Goal: Find specific page/section: Find specific page/section

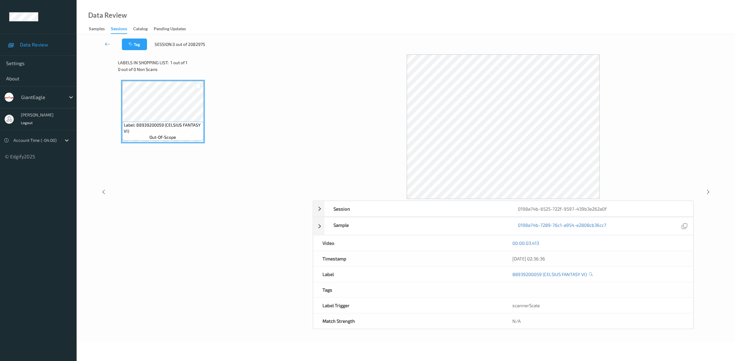
click at [652, 34] on div "Data Review Samples Sessions Catalog Pending Updates" at bounding box center [406, 17] width 658 height 34
click at [110, 46] on icon at bounding box center [108, 44] width 6 height 6
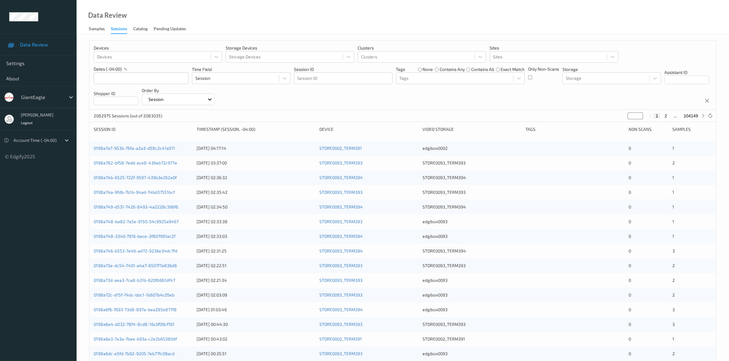
click at [330, 44] on div "Devices Devices Storage Devices Storage Devices Clusters Clusters Sites Sites d…" at bounding box center [402, 75] width 627 height 69
click at [502, 59] on div at bounding box center [548, 56] width 110 height 7
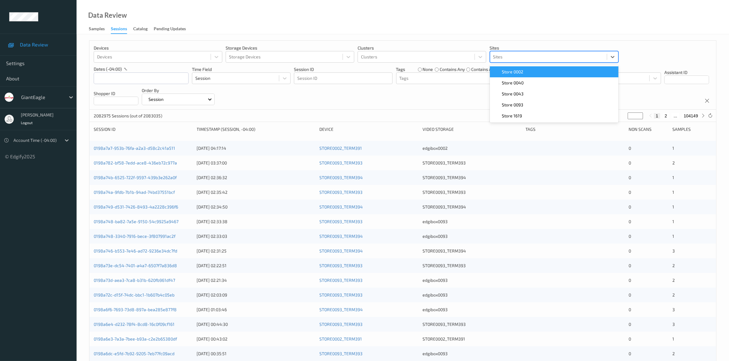
click at [639, 33] on div "Data Review Samples Sessions Catalog Pending Updates" at bounding box center [403, 17] width 652 height 34
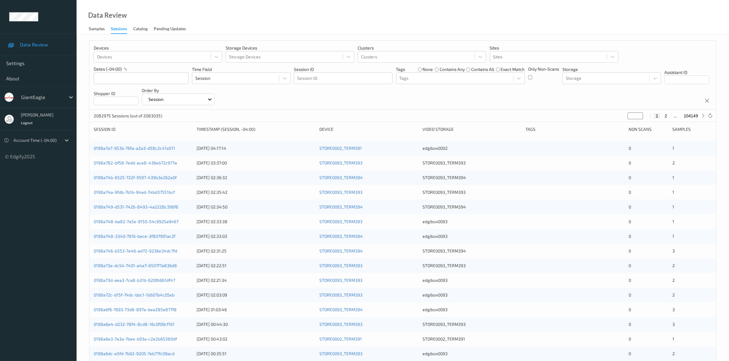
click at [535, 93] on div "Devices Devices Storage Devices Storage Devices Clusters Clusters Sites Sites d…" at bounding box center [402, 75] width 627 height 69
click at [483, 88] on div "Devices Devices Storage Devices Storage Devices Clusters Clusters Sites Sites d…" at bounding box center [402, 75] width 627 height 69
click at [483, 83] on div "Tags" at bounding box center [454, 78] width 117 height 10
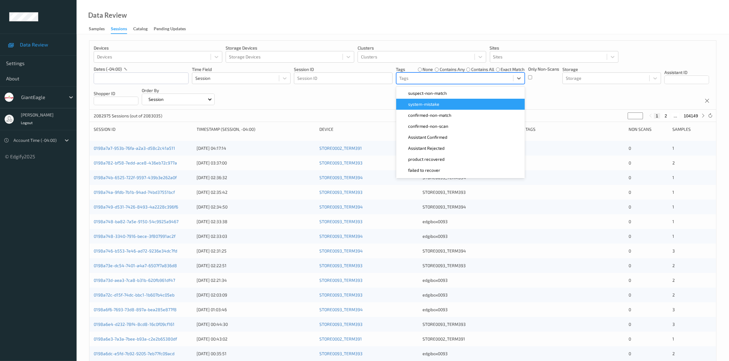
click at [471, 103] on div "system-mistake" at bounding box center [460, 104] width 121 height 6
click at [539, 91] on div "Devices Devices Storage Devices Storage Devices Clusters Clusters Sites Sites d…" at bounding box center [402, 75] width 627 height 69
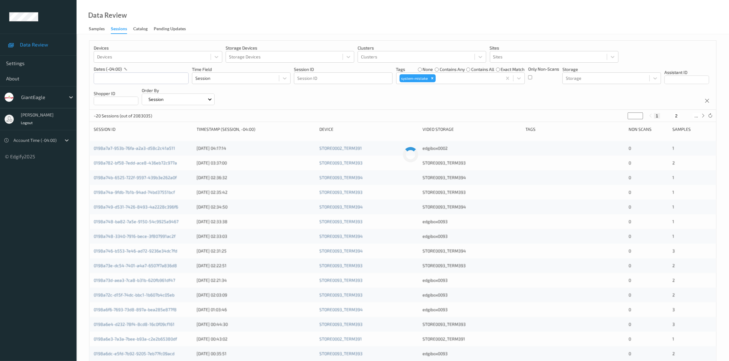
click at [553, 94] on div "Devices Devices Storage Devices Storage Devices Clusters Clusters Sites Sites d…" at bounding box center [402, 75] width 627 height 69
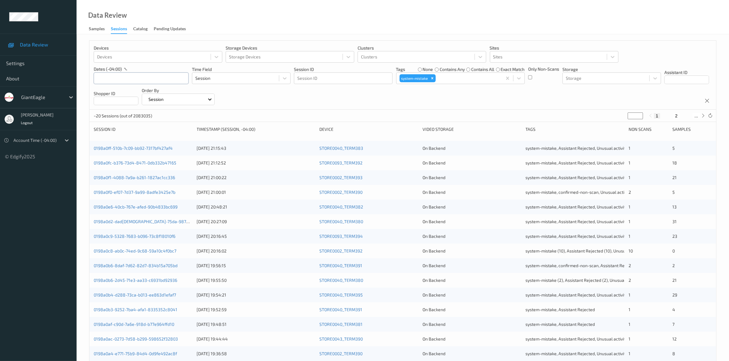
click at [125, 78] on input "text" at bounding box center [141, 79] width 95 height 12
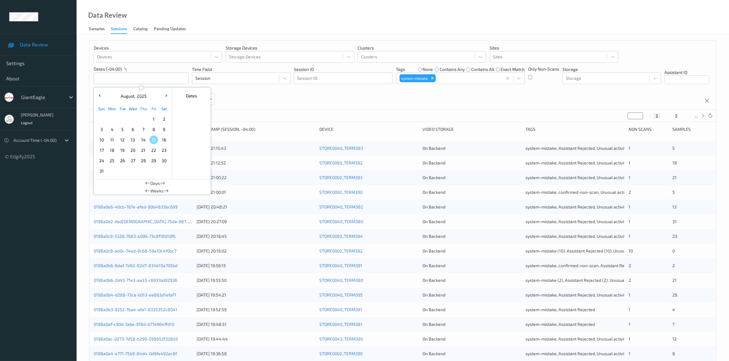
click at [102, 129] on span "3" at bounding box center [101, 129] width 9 height 9
click at [100, 141] on span "10" at bounding box center [101, 140] width 9 height 9
type input "[DATE] 00:00 -> [DATE] 23:59"
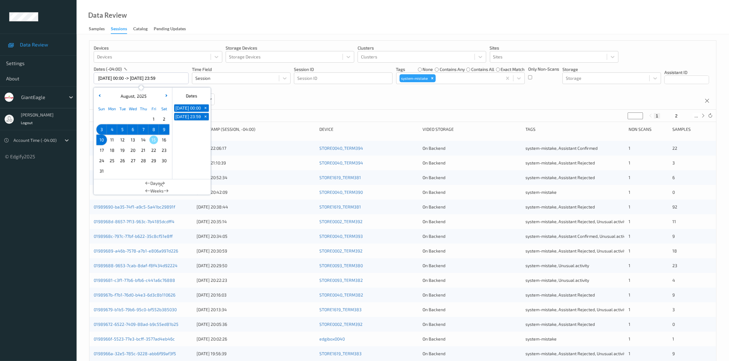
click at [434, 103] on div "Devices Devices Storage Devices Storage Devices Clusters Clusters Sites Sites d…" at bounding box center [402, 75] width 627 height 69
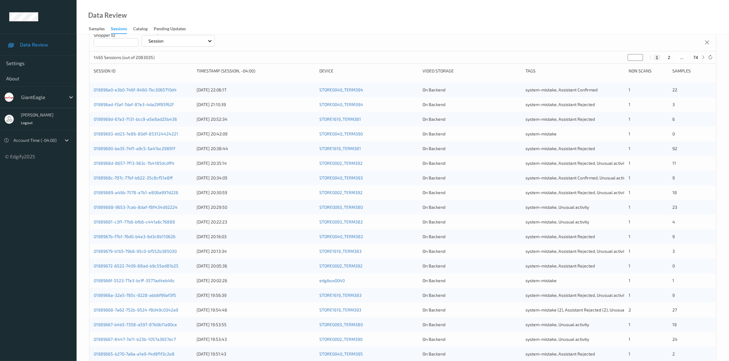
scroll to position [99, 0]
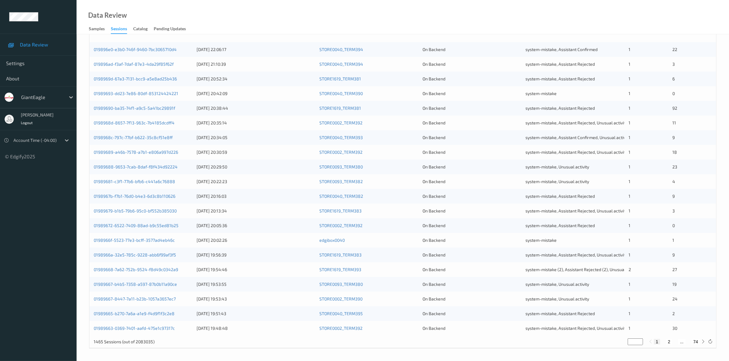
click at [694, 342] on button "74" at bounding box center [695, 342] width 9 height 6
type input "**"
click at [654, 346] on div "1465 Sessions (out of 2083035) ** 1 ... 73 74" at bounding box center [402, 342] width 627 height 12
click at [656, 343] on button "1" at bounding box center [657, 342] width 6 height 6
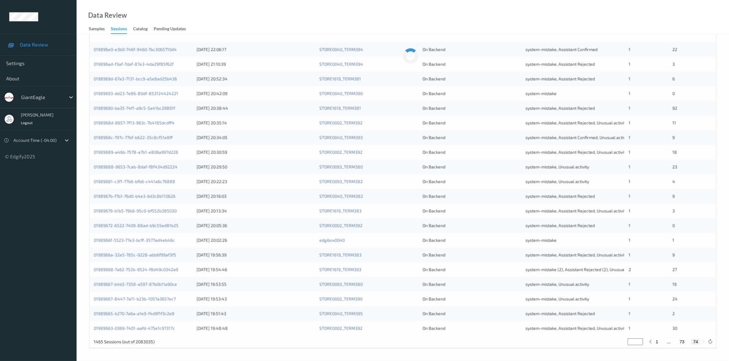
type input "*"
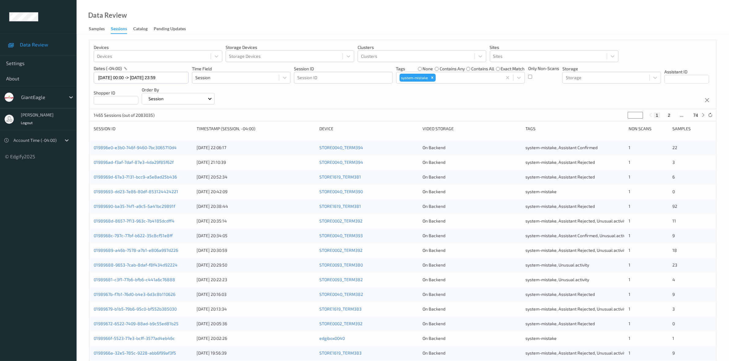
scroll to position [0, 0]
click at [510, 106] on div "Devices Devices Storage Devices Storage Devices Clusters Clusters Sites Sites d…" at bounding box center [402, 75] width 627 height 69
click at [619, 100] on div "Devices Devices Storage Devices Storage Devices Clusters Clusters Sites Sites d…" at bounding box center [402, 75] width 627 height 69
click at [568, 23] on div "Data Review Samples Sessions Catalog Pending Updates" at bounding box center [403, 17] width 652 height 34
click at [440, 99] on div "Devices Devices Storage Devices Storage Devices Clusters Clusters Sites Sites d…" at bounding box center [402, 75] width 627 height 69
